Goal: Navigation & Orientation: Find specific page/section

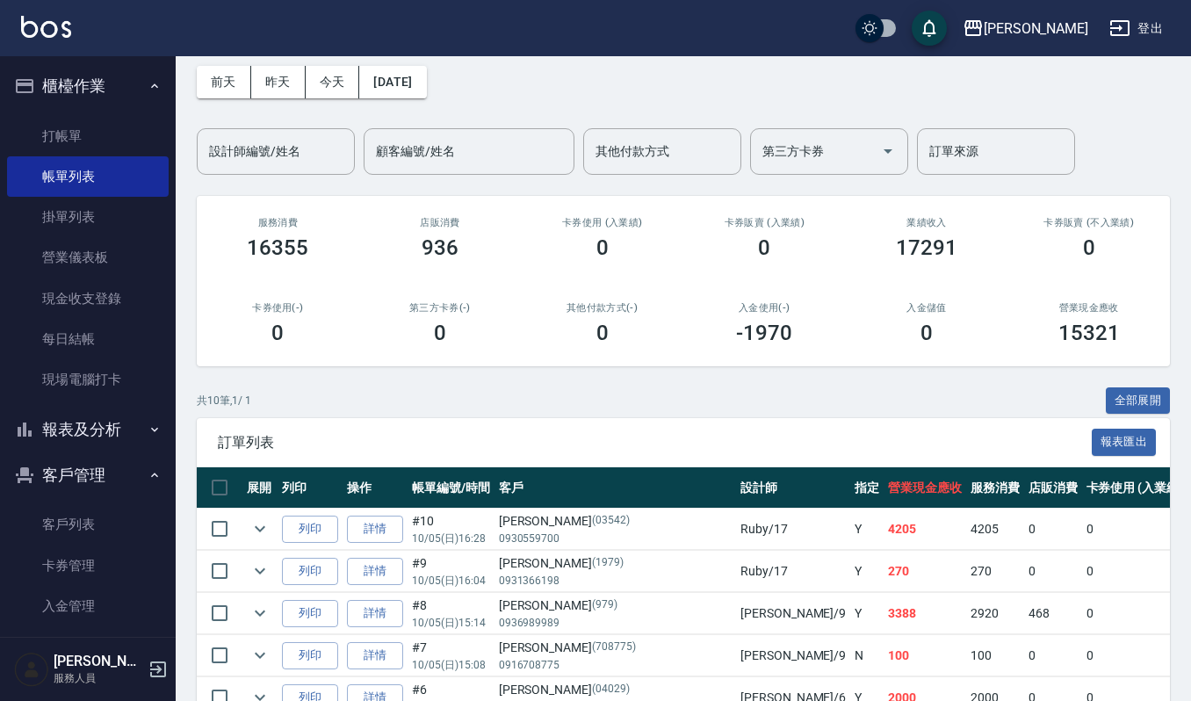
scroll to position [117, 0]
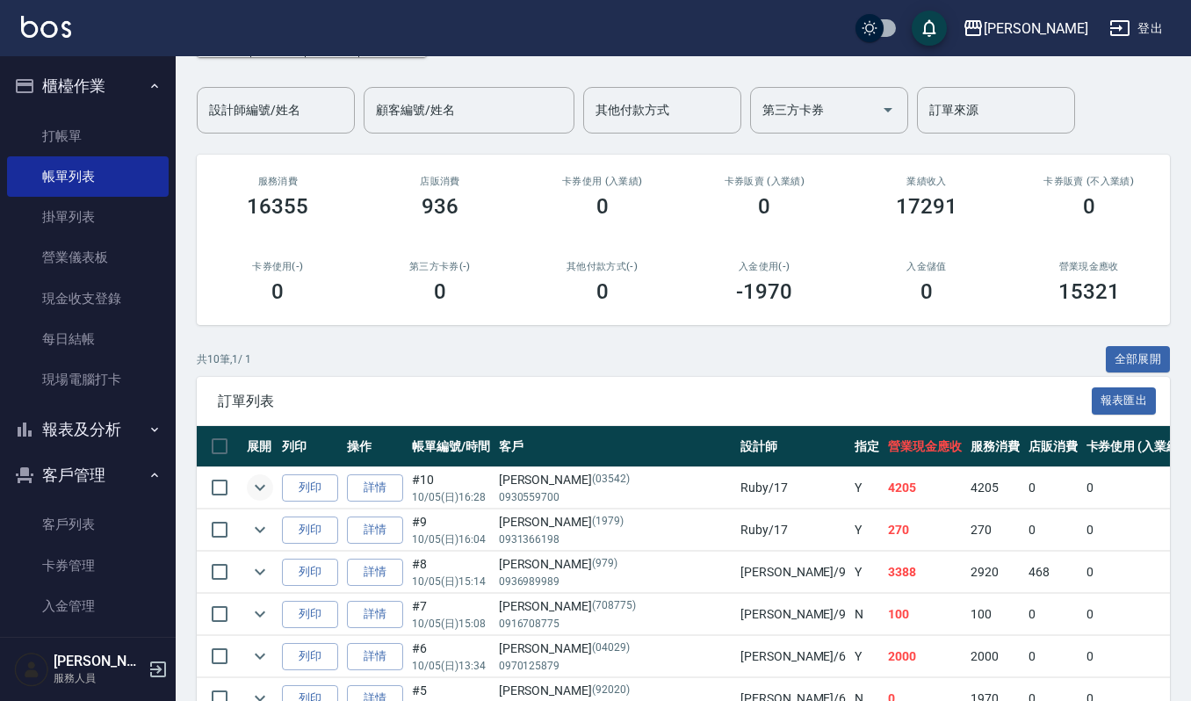
click at [265, 485] on icon "expand row" at bounding box center [260, 487] width 21 height 21
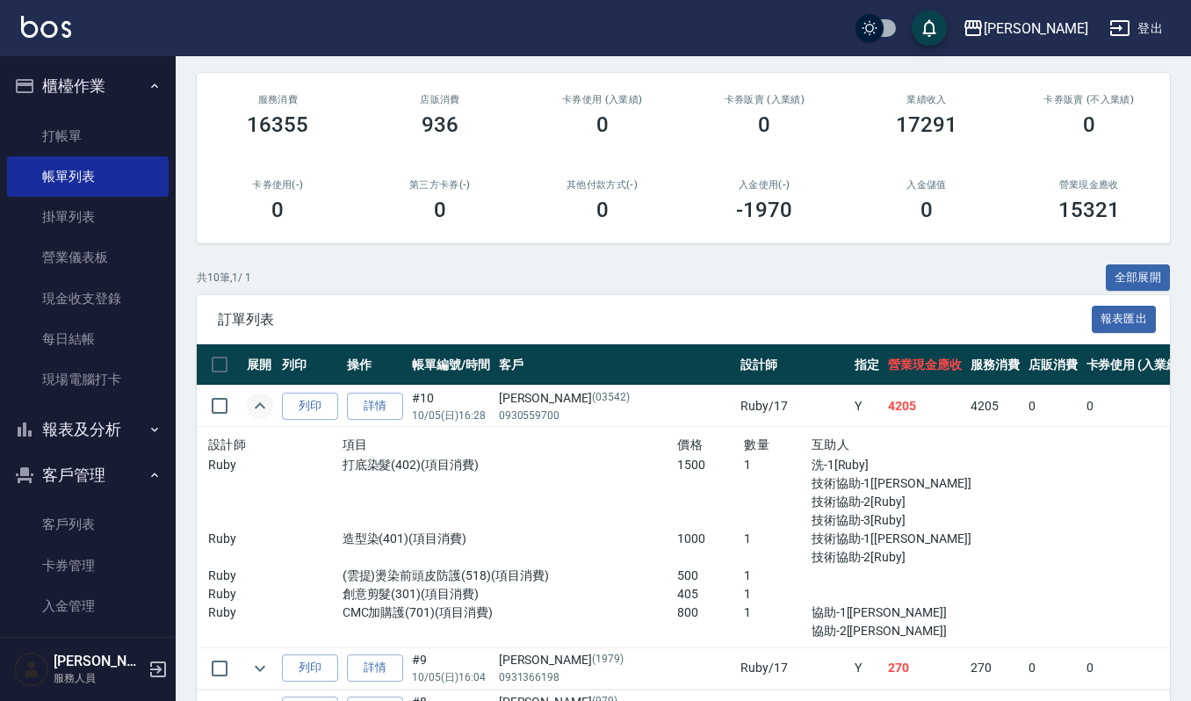
scroll to position [234, 0]
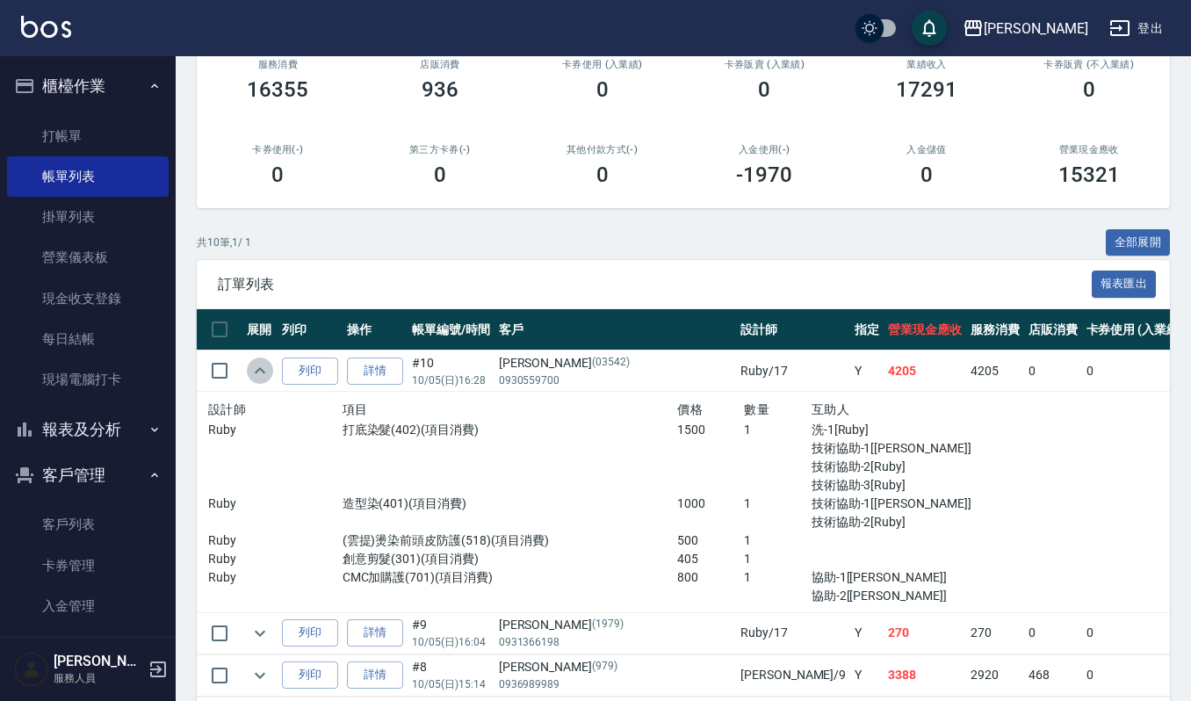
click at [253, 377] on icon "expand row" at bounding box center [260, 370] width 21 height 21
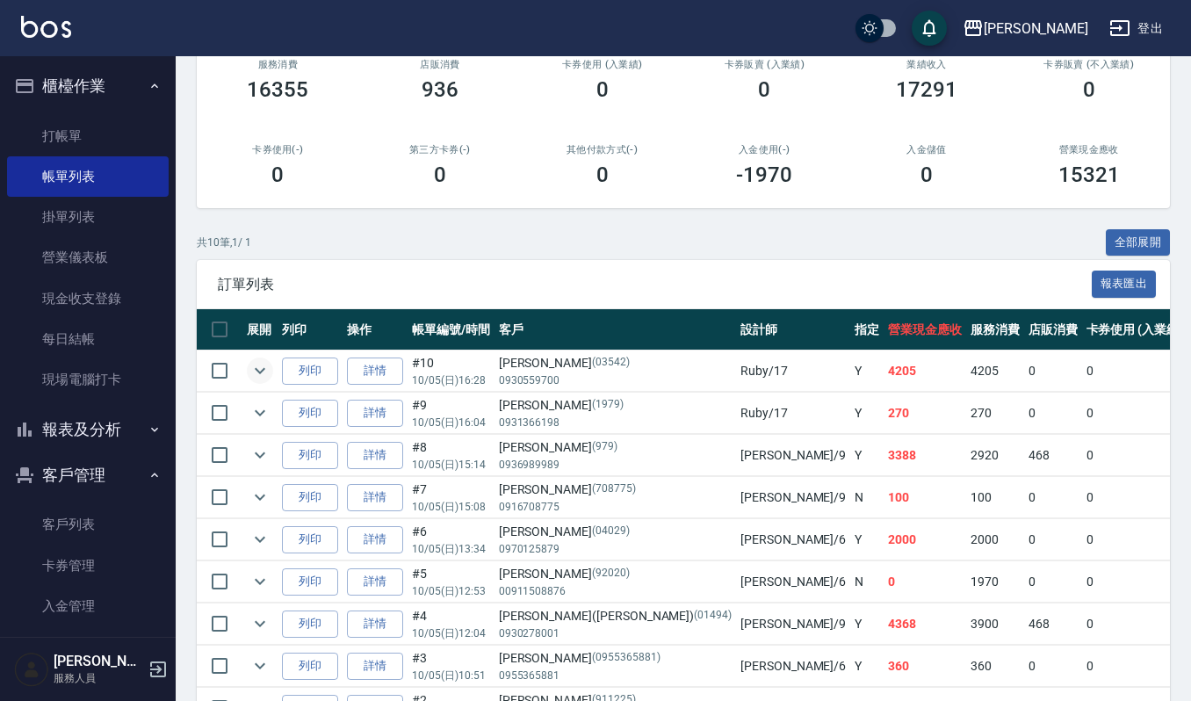
click at [267, 366] on icon "expand row" at bounding box center [260, 370] width 21 height 21
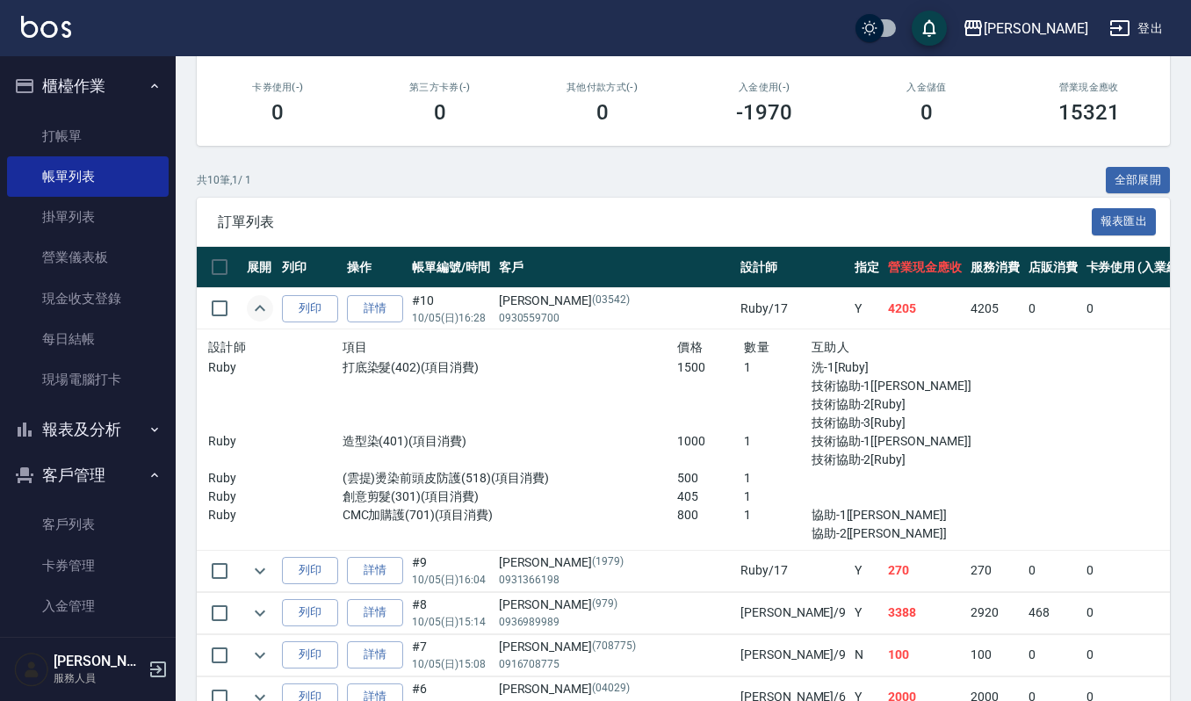
scroll to position [351, 0]
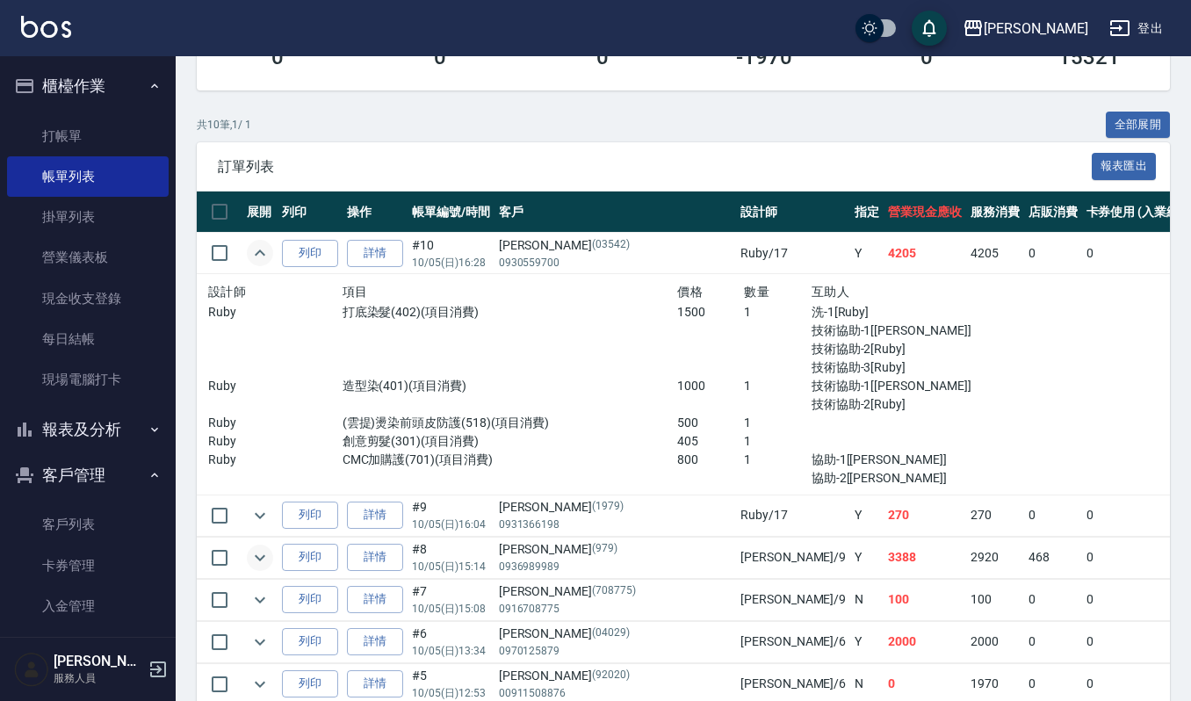
click at [255, 556] on icon "expand row" at bounding box center [260, 557] width 21 height 21
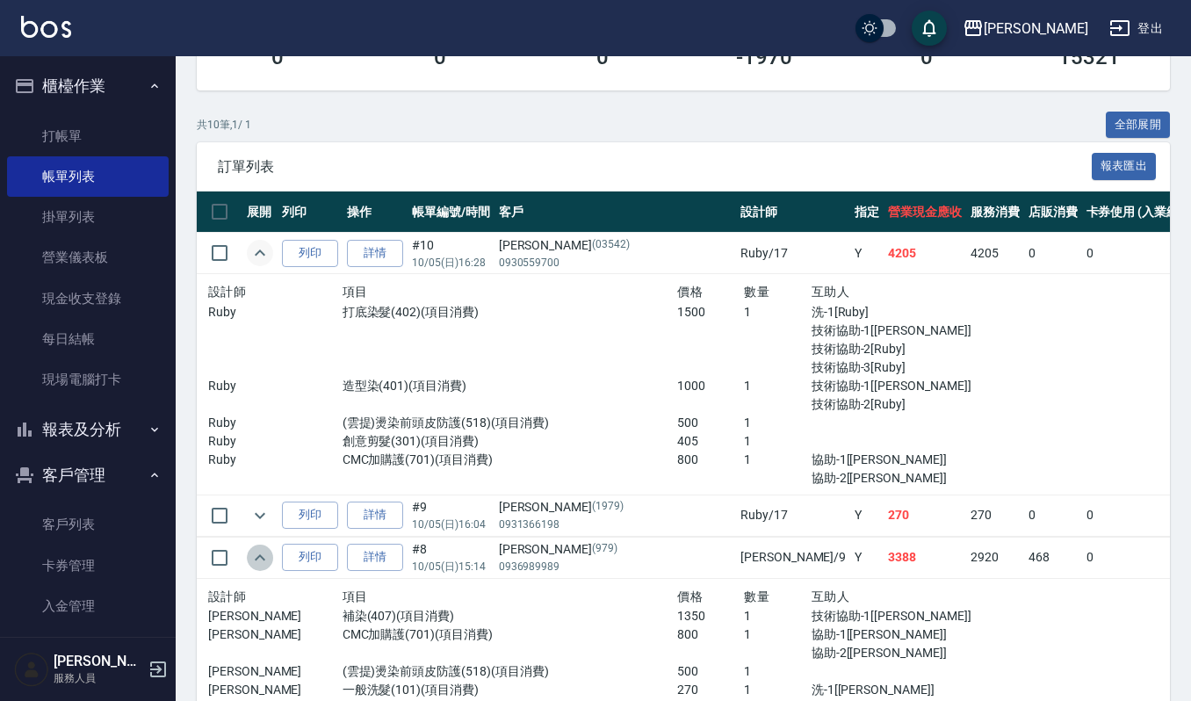
click at [255, 556] on icon "expand row" at bounding box center [260, 557] width 21 height 21
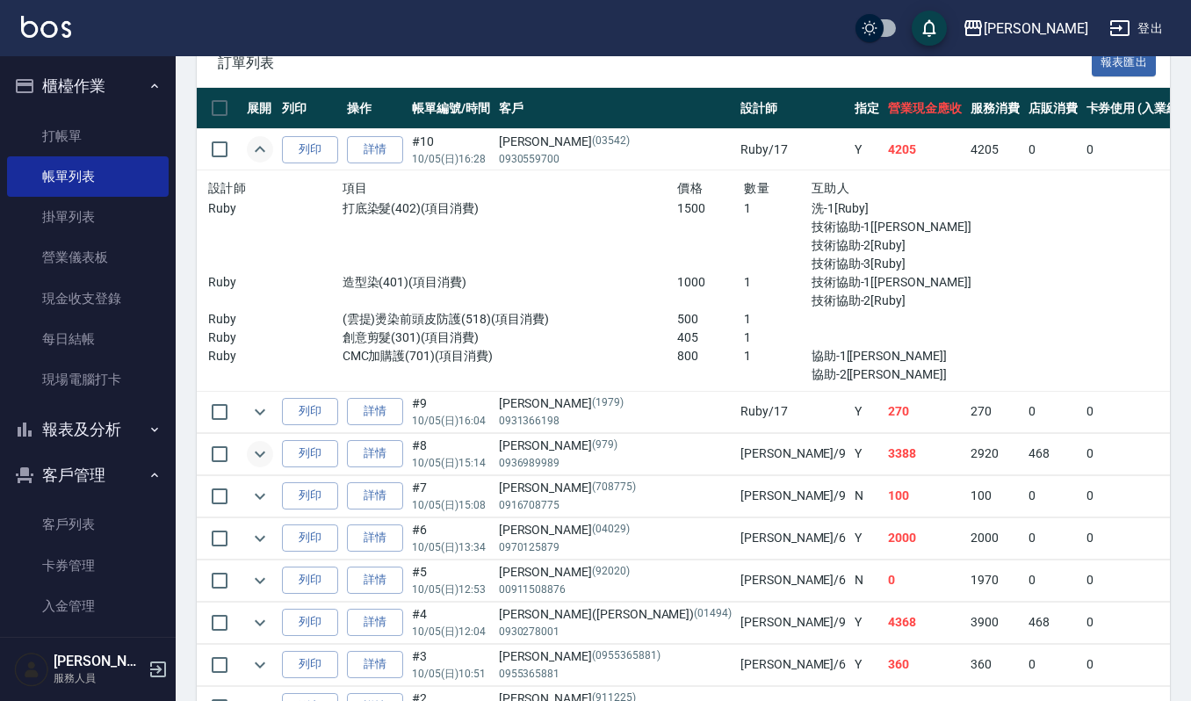
scroll to position [585, 0]
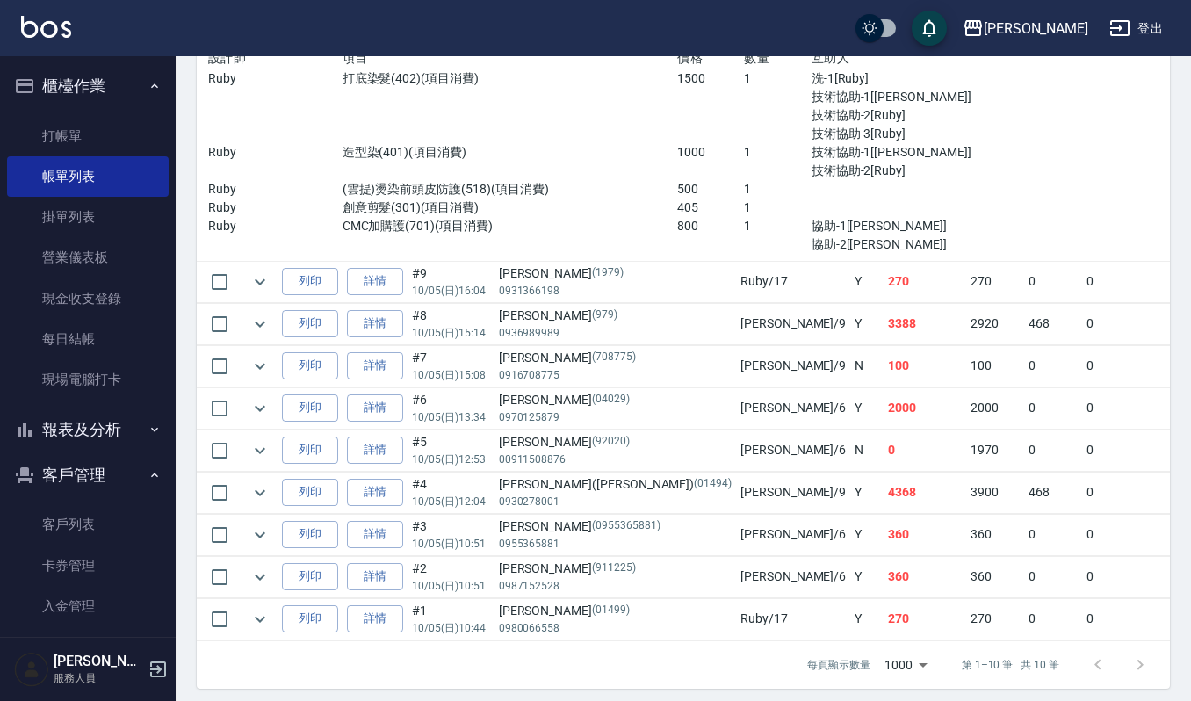
click at [272, 489] on td at bounding box center [260, 492] width 35 height 41
click at [264, 493] on icon "expand row" at bounding box center [260, 492] width 21 height 21
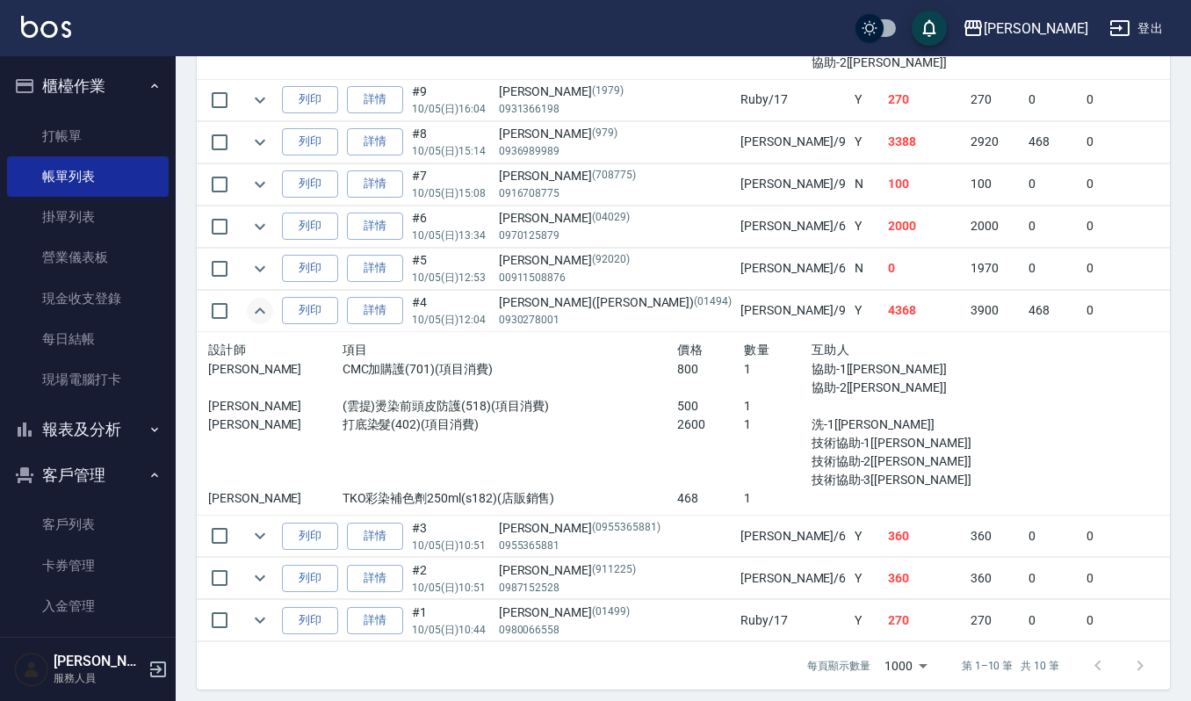
scroll to position [800, 0]
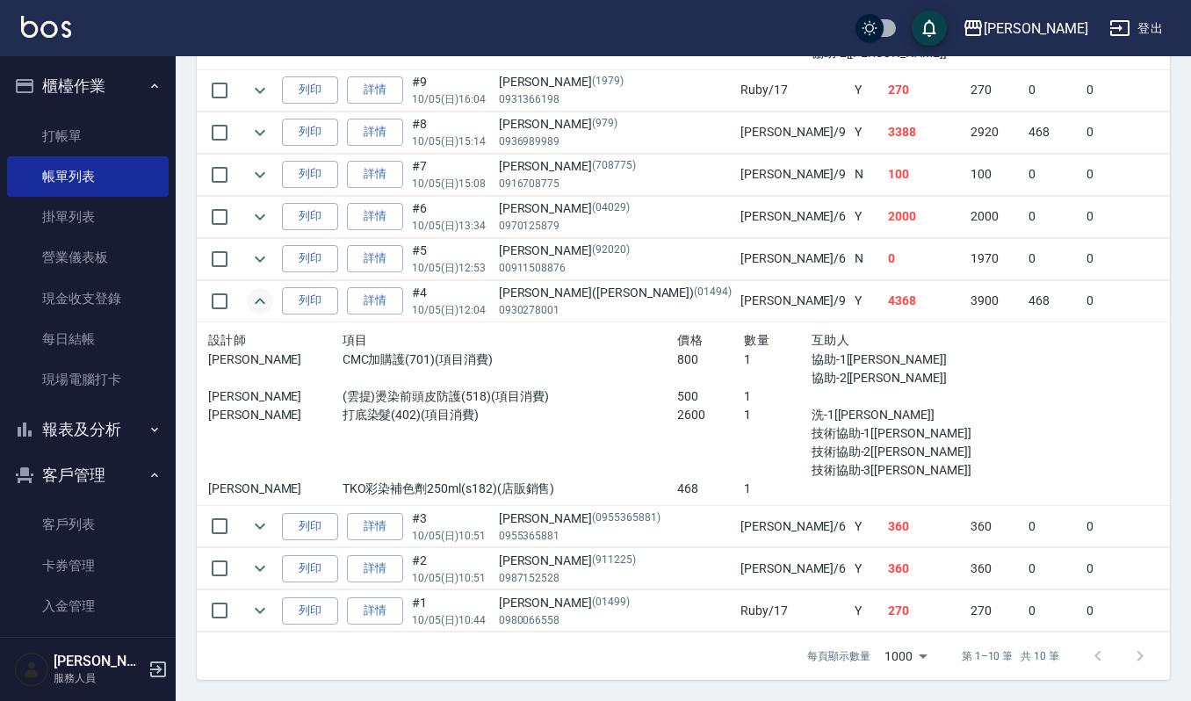
click at [967, 506] on td "360" at bounding box center [996, 526] width 58 height 41
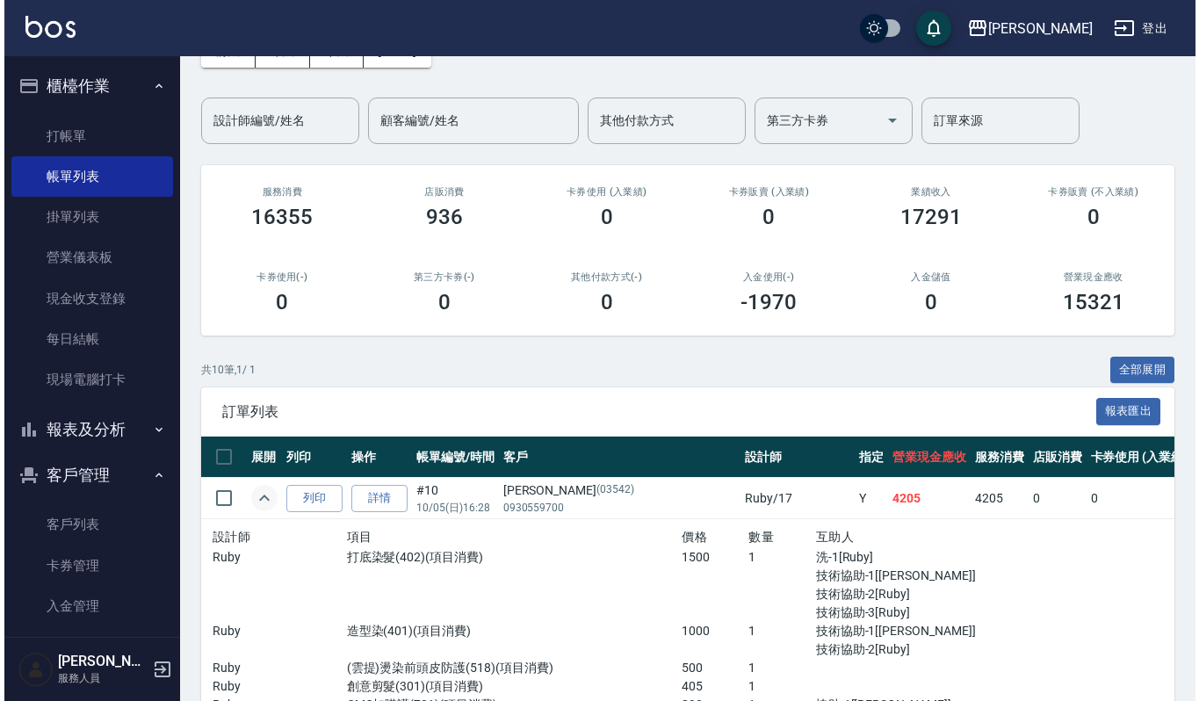
scroll to position [0, 0]
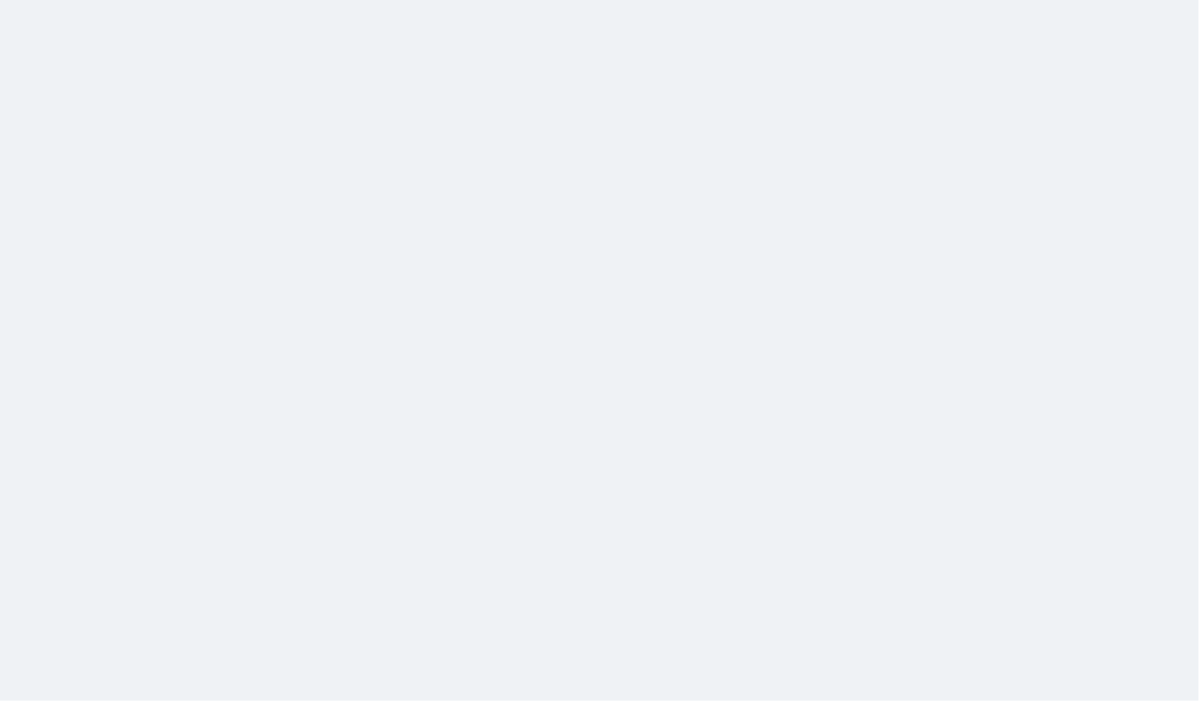
click at [585, 0] on html at bounding box center [599, 0] width 1199 height 0
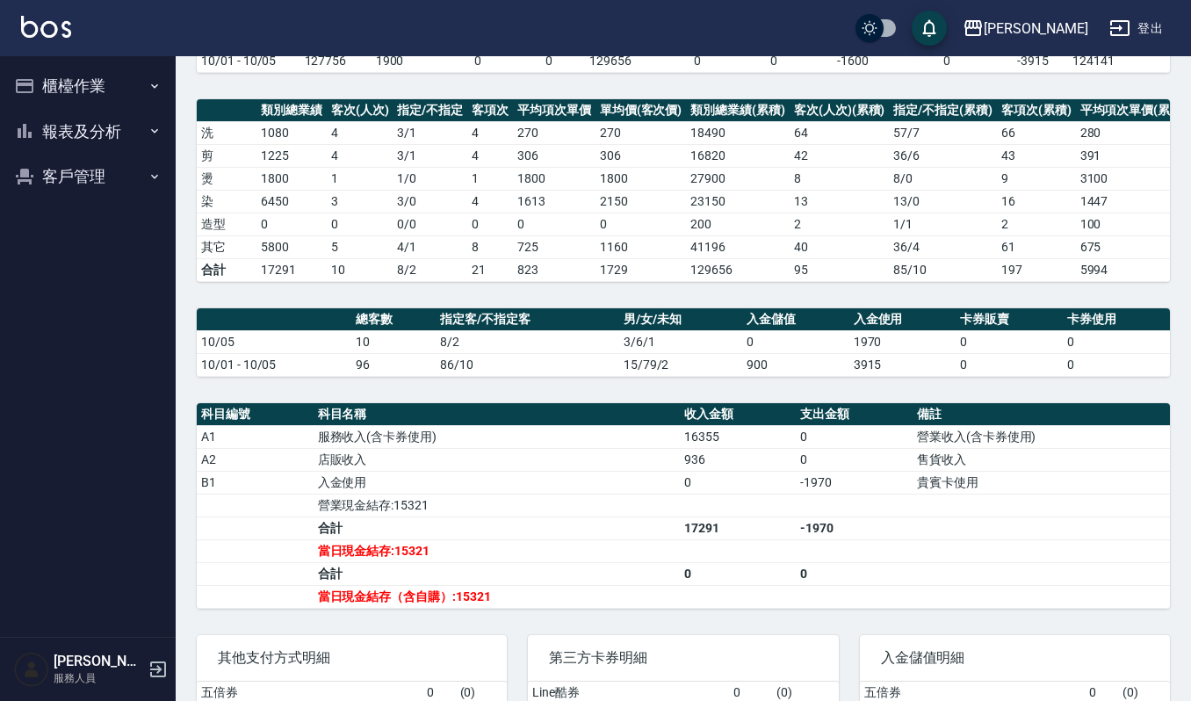
scroll to position [137, 0]
